Goal: Information Seeking & Learning: Learn about a topic

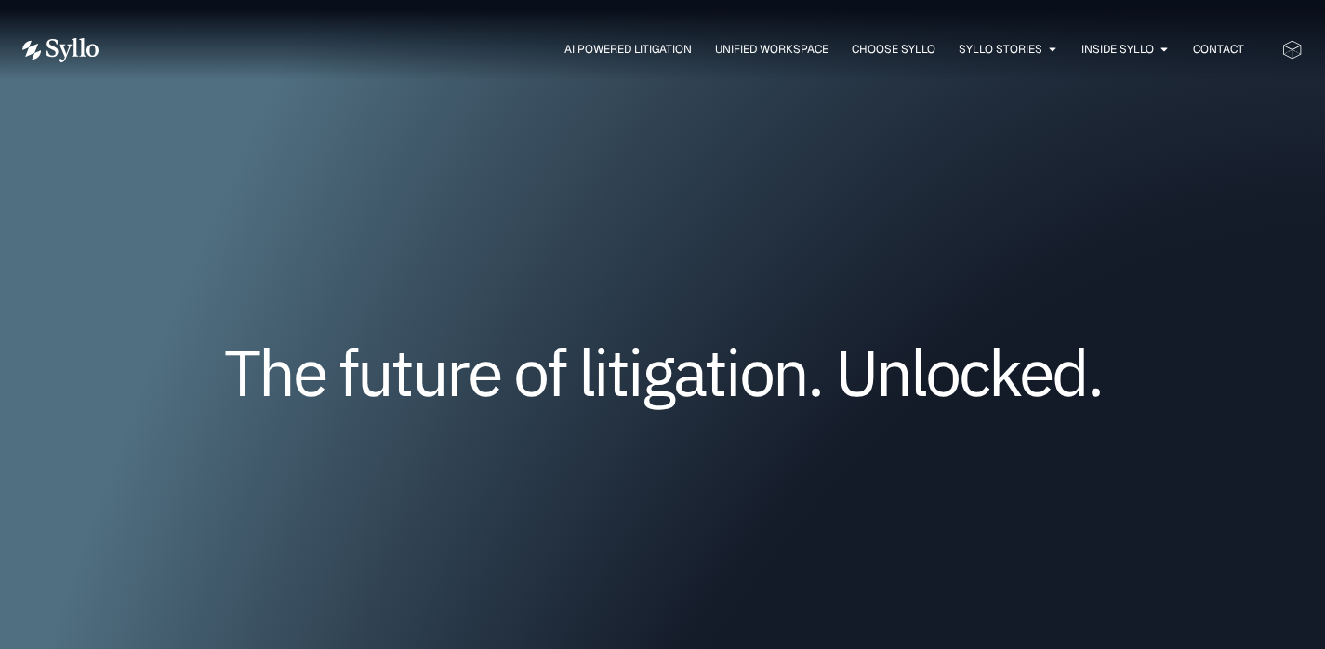
click at [63, 47] on img at bounding box center [60, 50] width 76 height 24
click at [583, 39] on div "AI Powered Litigation Unified Workspace Choose Syllo Syllo Stories Close Syllo …" at bounding box center [662, 49] width 1281 height 25
click at [587, 41] on span "AI Powered Litigation" at bounding box center [628, 49] width 127 height 17
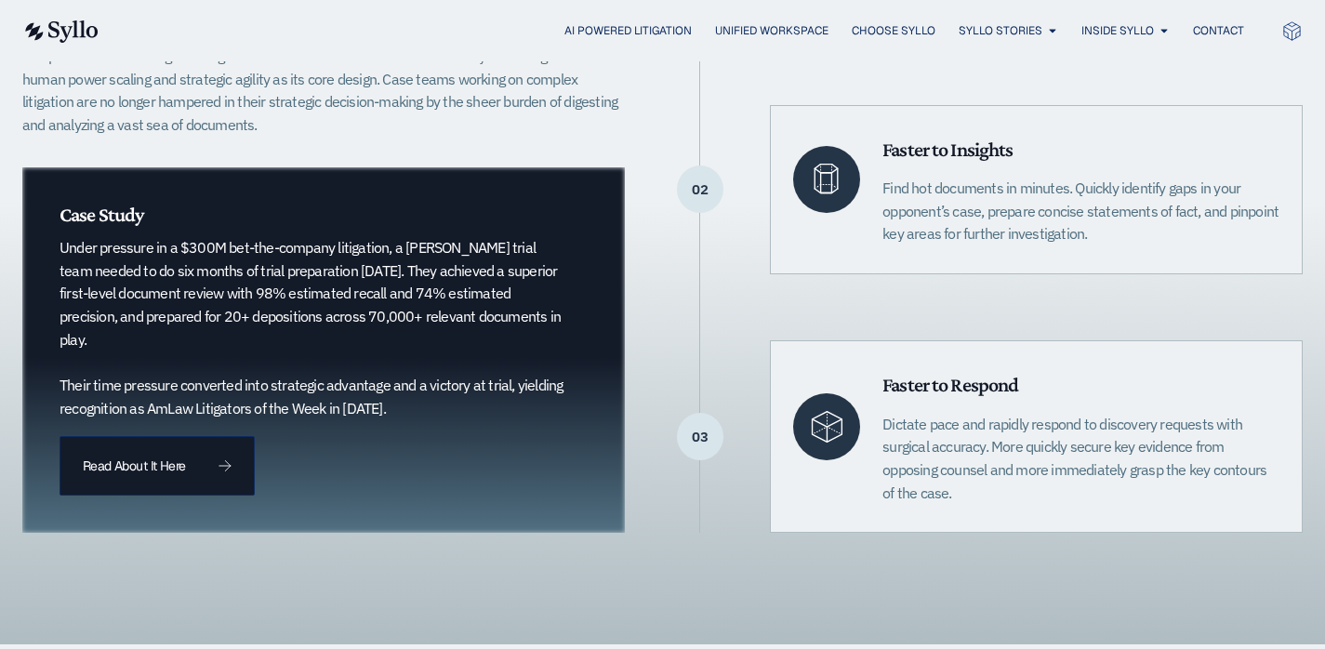
scroll to position [651, 0]
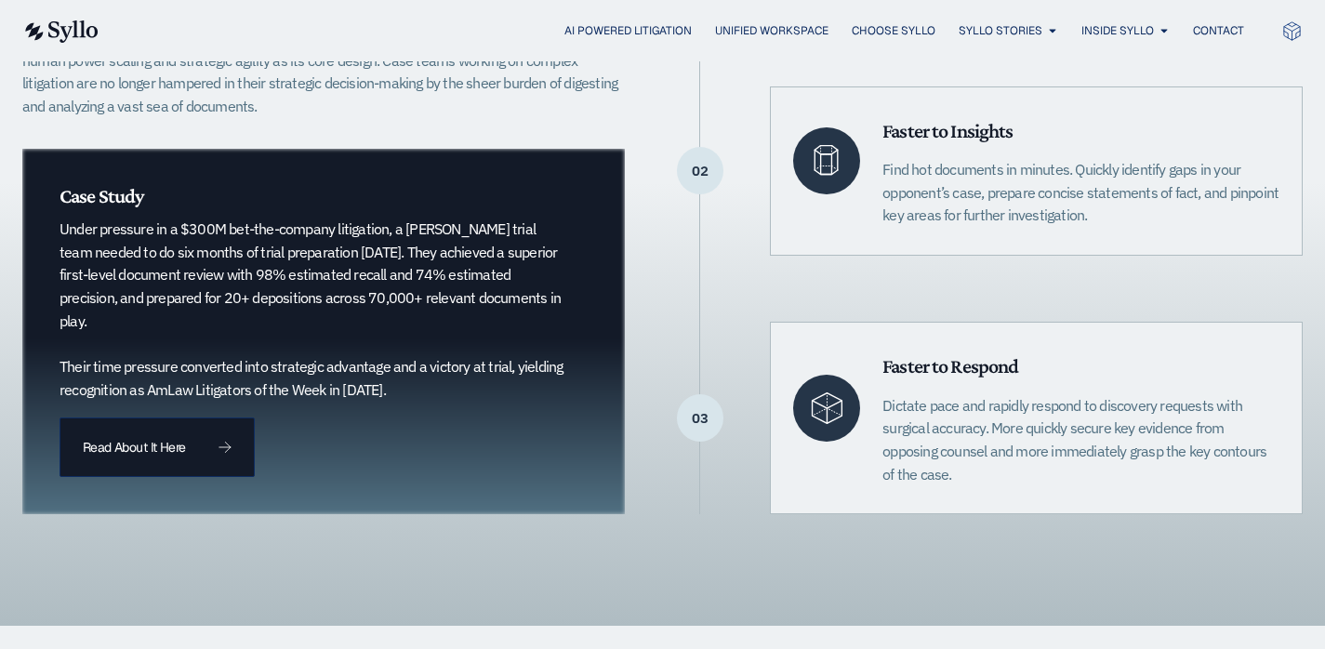
click at [845, 390] on icon at bounding box center [826, 408] width 37 height 37
drag, startPoint x: 831, startPoint y: 390, endPoint x: 830, endPoint y: 534, distance: 144.2
click at [830, 534] on div "Assert Command and Control of Your Case The promise of AI for litigation is gre…" at bounding box center [662, 182] width 1281 height 887
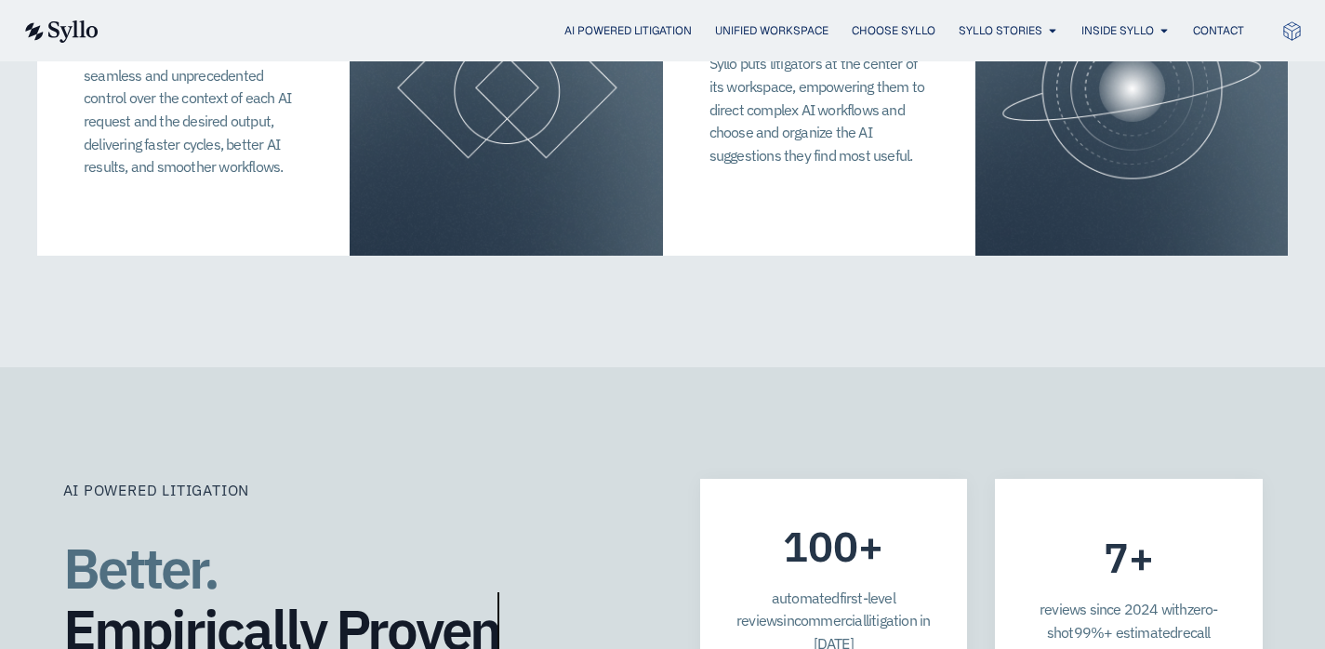
scroll to position [4650, 0]
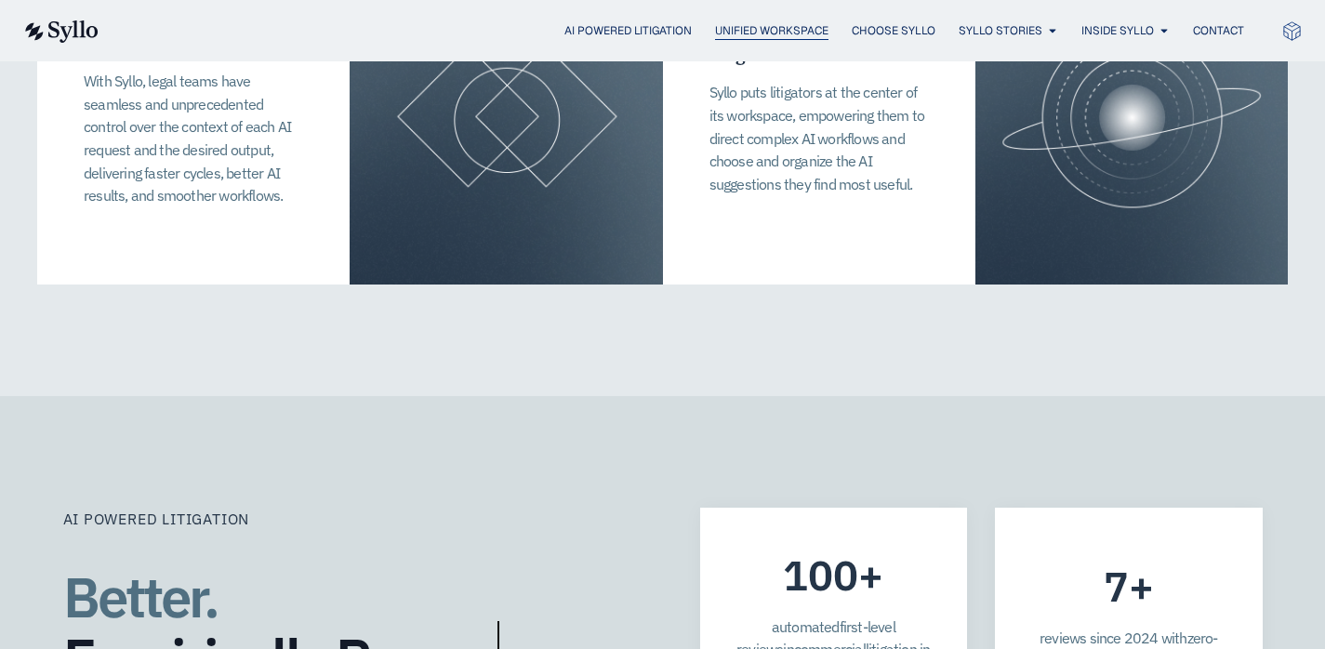
click at [729, 31] on span "Unified Workspace" at bounding box center [771, 30] width 113 height 17
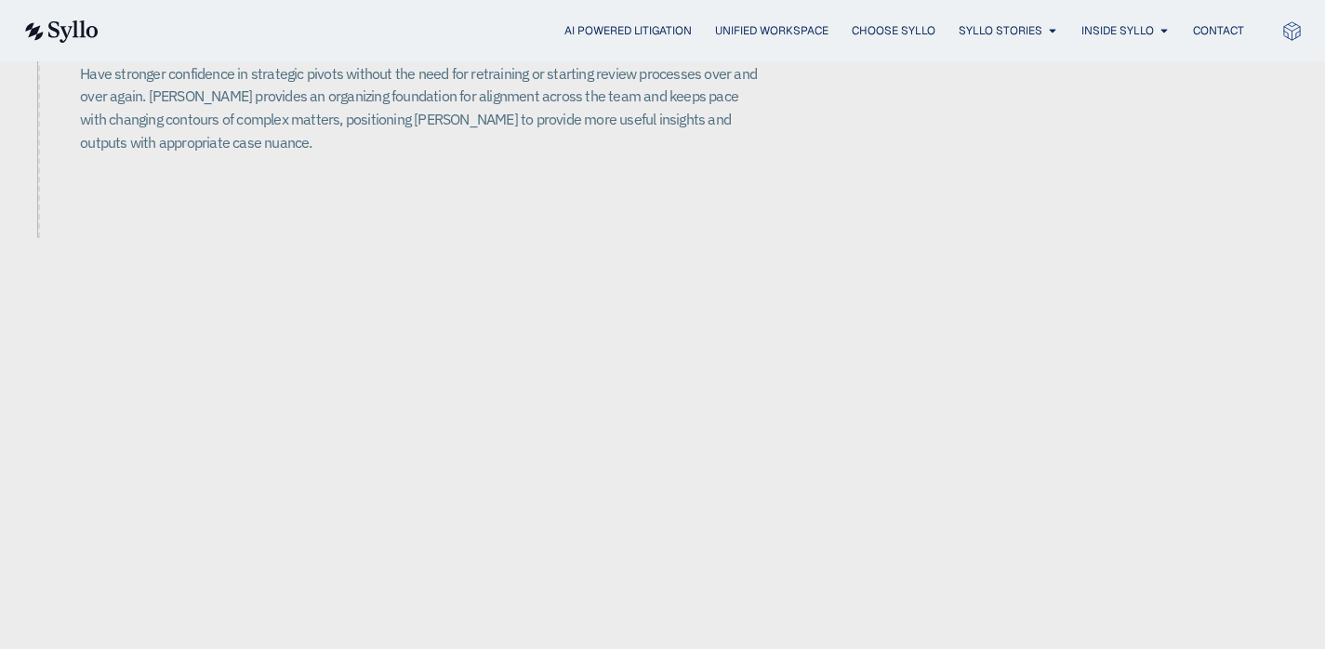
scroll to position [930, 0]
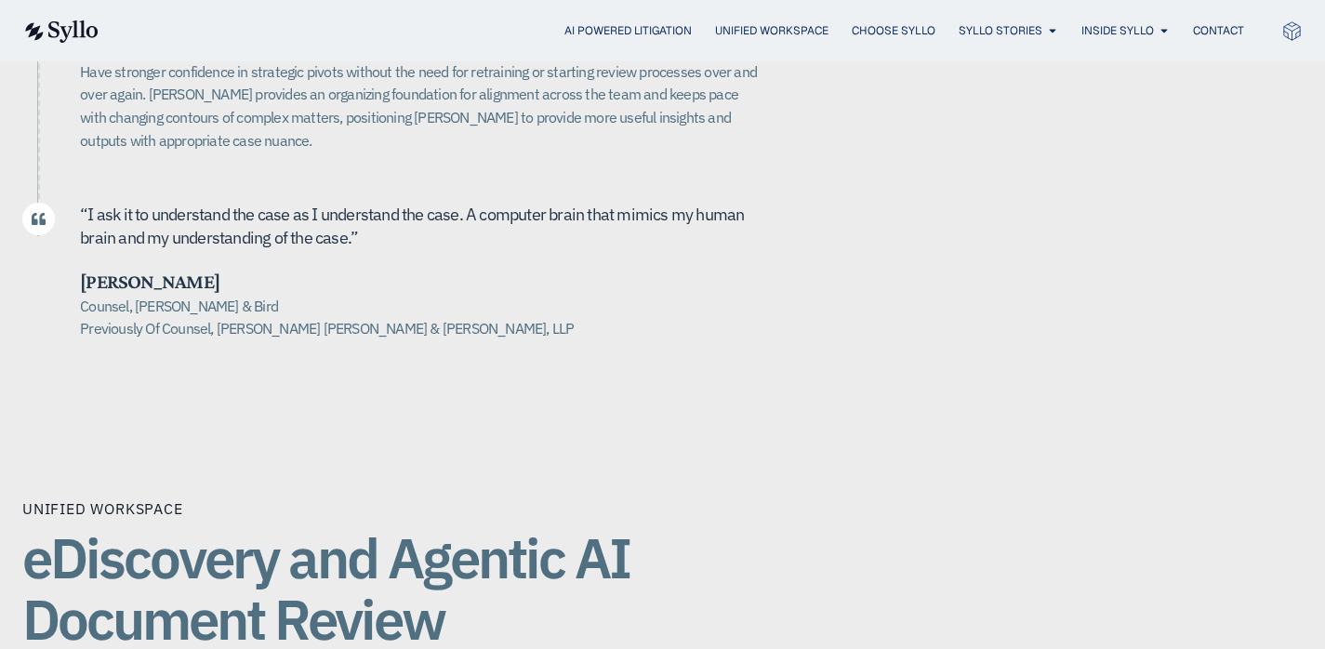
click at [771, 40] on div "AI Powered Litigation Unified Workspace Choose Syllo Syllo Stories Close Syllo …" at bounding box center [662, 31] width 1281 height 24
click at [781, 32] on span "Unified Workspace" at bounding box center [771, 30] width 113 height 17
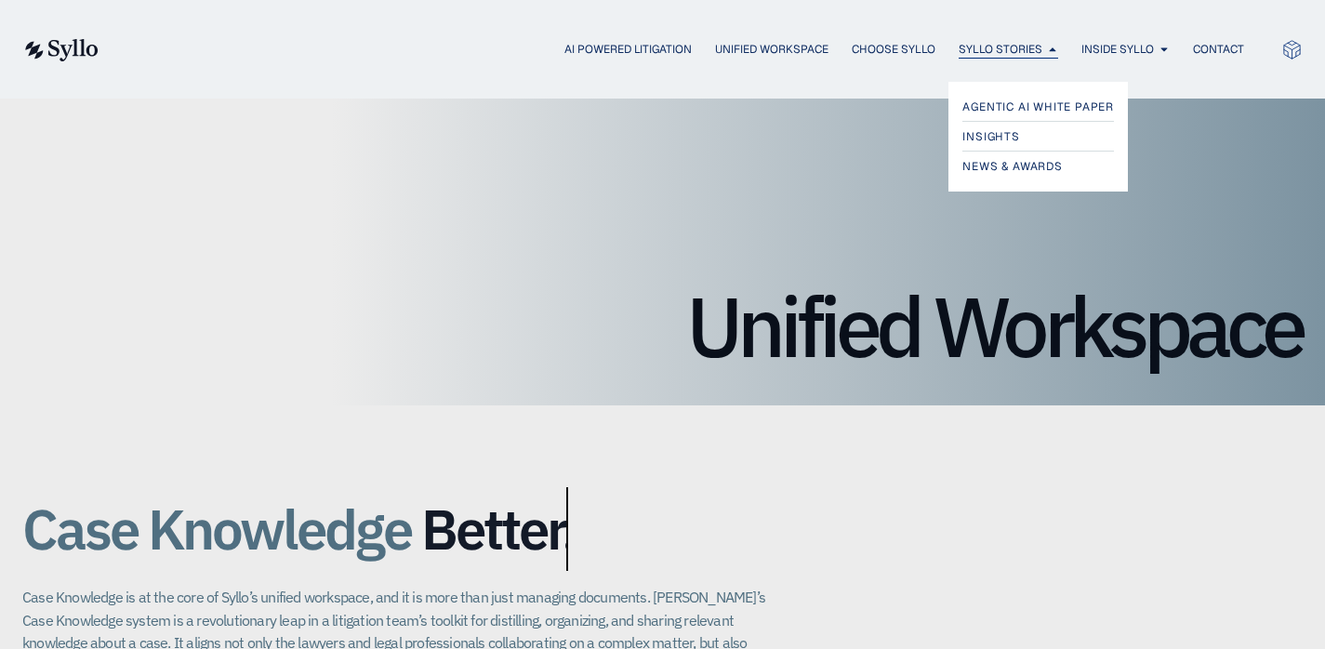
click at [1002, 48] on span "Syllo Stories" at bounding box center [1001, 49] width 84 height 17
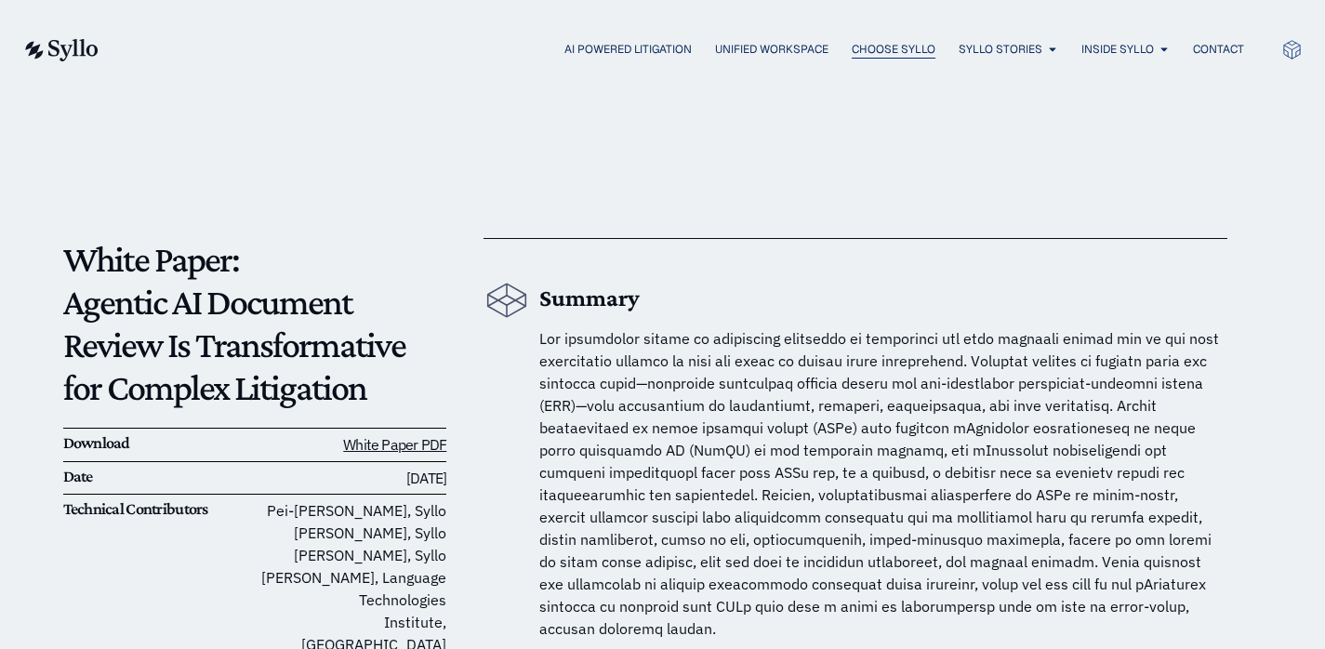
click at [925, 47] on span "Choose Syllo" at bounding box center [894, 49] width 84 height 17
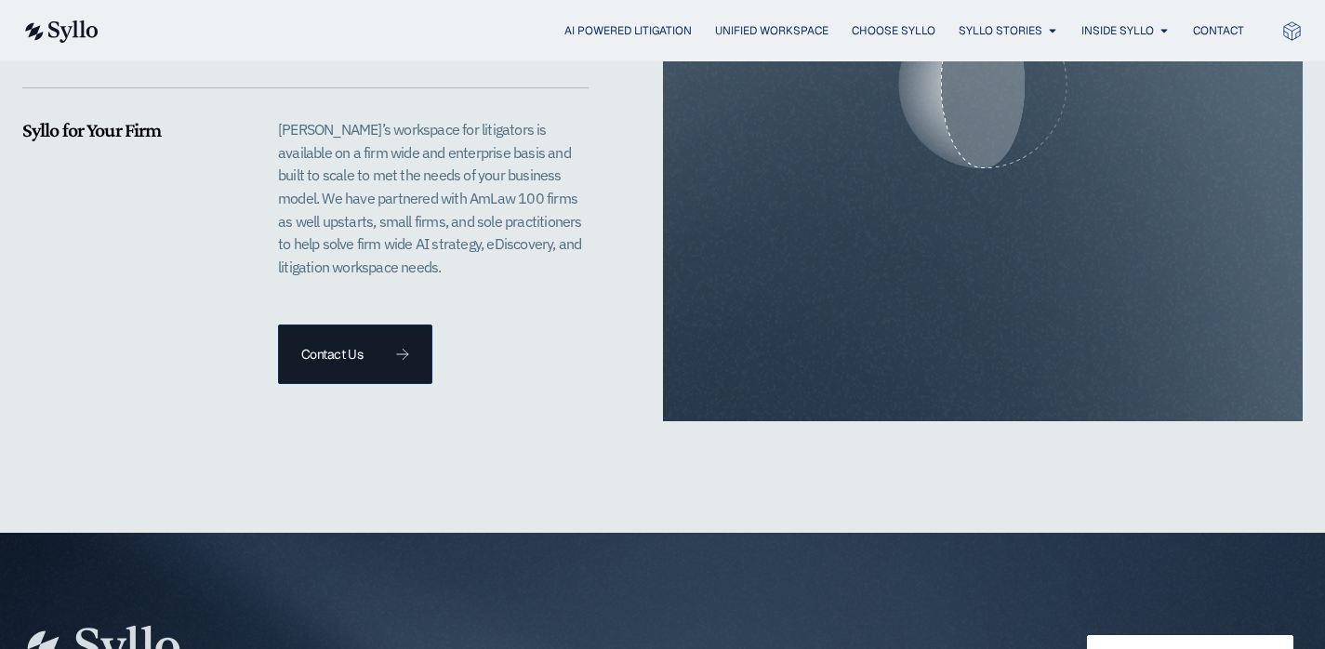
scroll to position [4278, 0]
